Goal: Check status: Check status

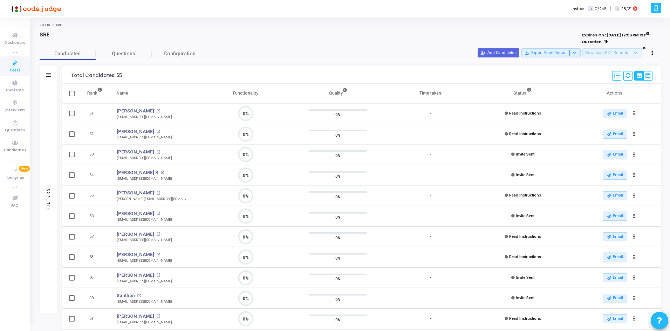
click at [18, 61] on icon at bounding box center [15, 63] width 15 height 9
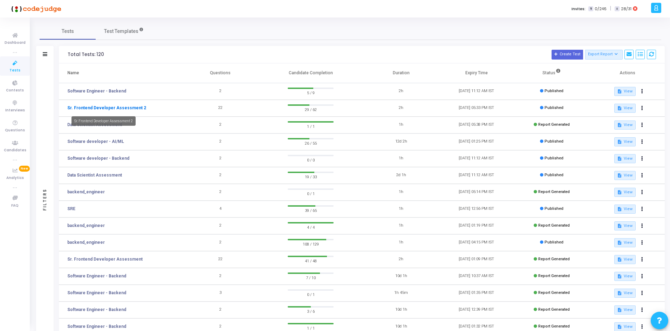
click at [122, 110] on link "Sr. Frontend Developer Assessment 2" at bounding box center [106, 108] width 79 height 6
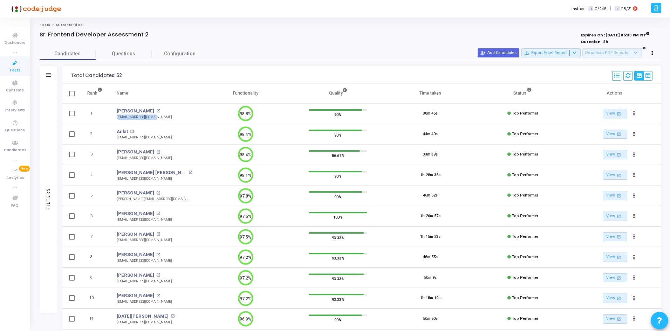
drag, startPoint x: 157, startPoint y: 116, endPoint x: 116, endPoint y: 119, distance: 41.9
click at [116, 119] on td "Satyark Sharma open_in_new satyark351@gmail.com" at bounding box center [155, 113] width 90 height 21
drag, startPoint x: 157, startPoint y: 200, endPoint x: 117, endPoint y: 200, distance: 40.3
click at [117, 200] on div "khatri.dhruv07@gmail.com" at bounding box center [155, 199] width 76 height 5
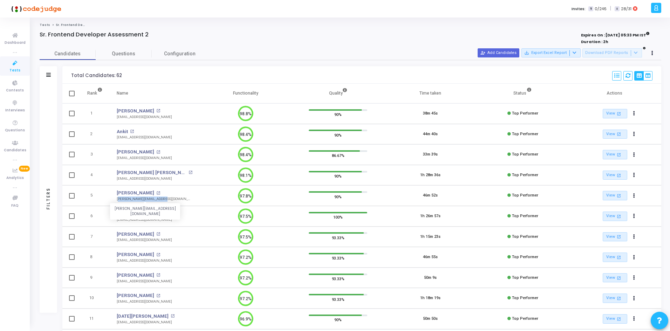
click at [117, 200] on div "khatri.dhruv07@gmail.com" at bounding box center [155, 199] width 76 height 5
click at [16, 71] on span "Tests" at bounding box center [14, 71] width 11 height 6
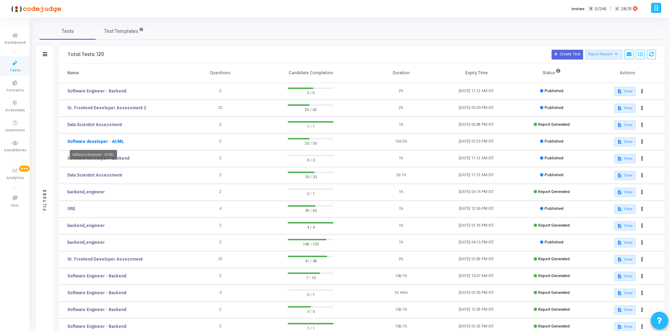
click at [108, 140] on link "Software developer - AI/ML" at bounding box center [95, 141] width 57 height 6
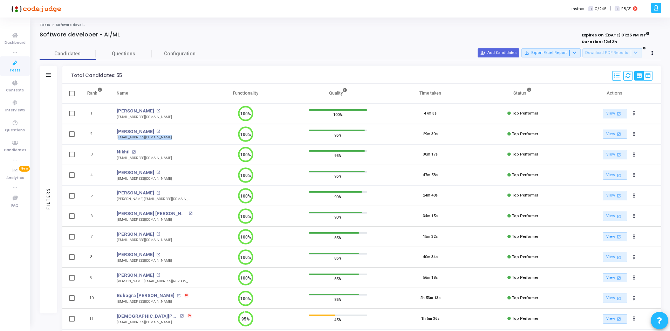
drag, startPoint x: 157, startPoint y: 138, endPoint x: 116, endPoint y: 140, distance: 41.0
click at [116, 140] on td "Aditya Vinay Dubey open_in_new adityavinay@iitbhilai.ac.in" at bounding box center [155, 134] width 90 height 21
click at [109, 139] on td "2" at bounding box center [95, 134] width 30 height 21
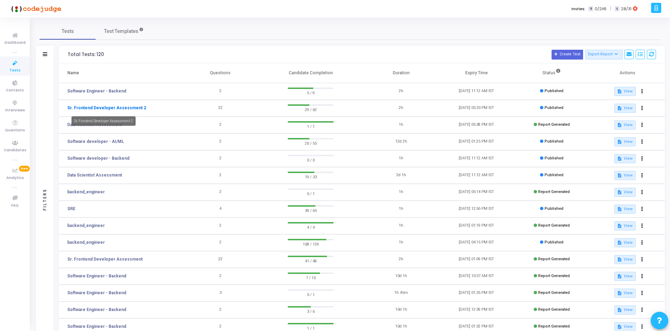
click at [130, 109] on link "Sr. Frontend Developer Assessment 2" at bounding box center [106, 108] width 79 height 6
